Goal: Navigation & Orientation: Go to known website

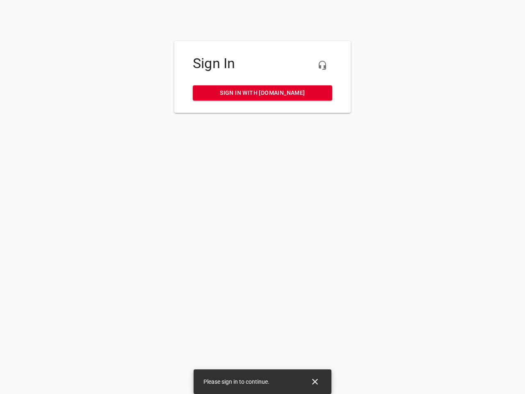
click at [323, 65] on icon "button" at bounding box center [323, 65] width 10 height 10
click at [315, 382] on icon "Close" at bounding box center [315, 382] width 6 height 6
